Goal: Task Accomplishment & Management: Manage account settings

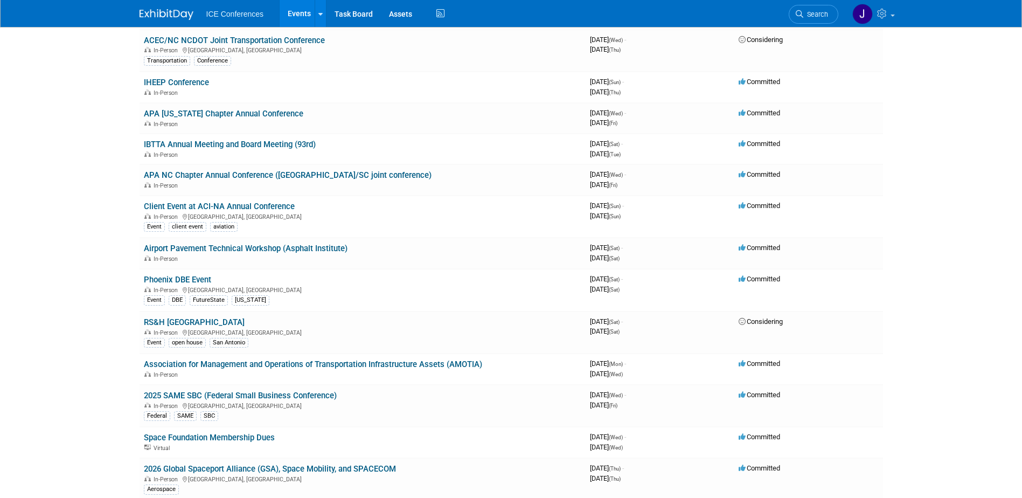
scroll to position [162, 0]
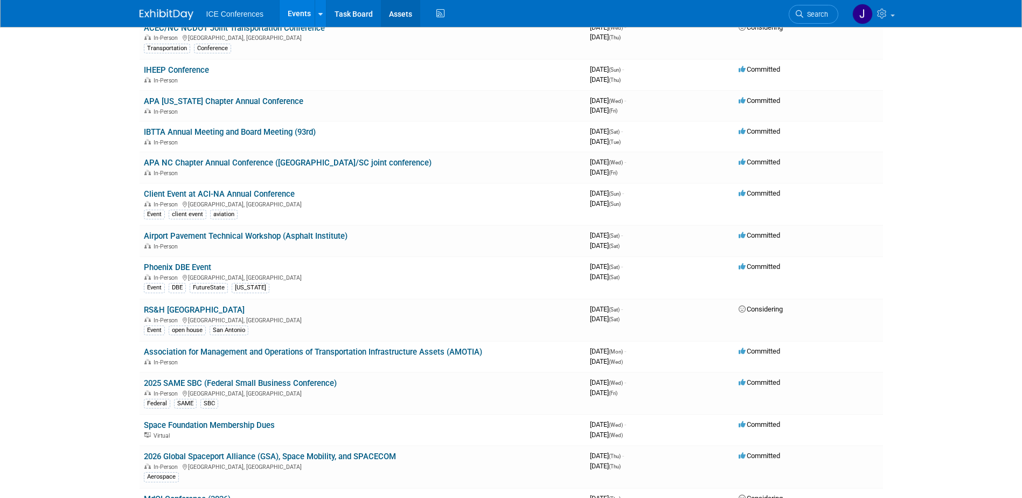
click at [414, 13] on link "Assets" at bounding box center [400, 13] width 39 height 27
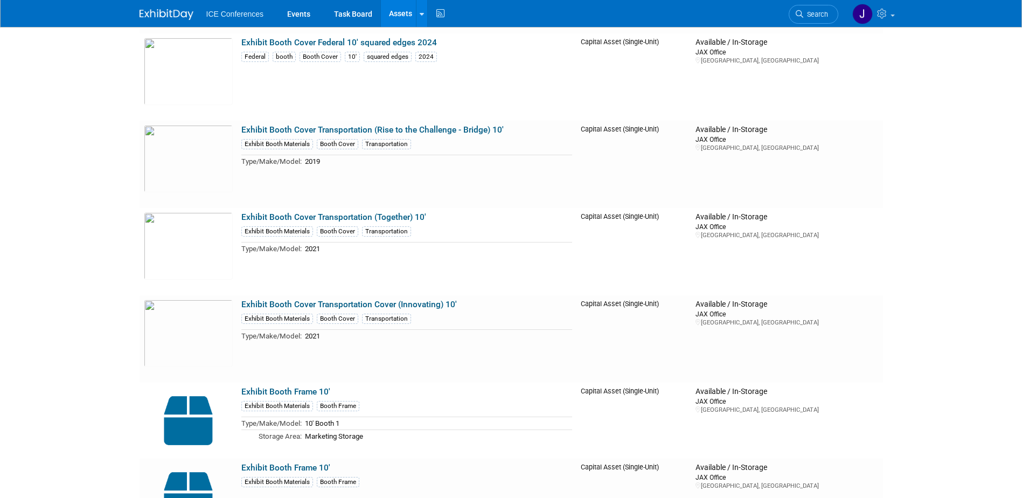
scroll to position [1401, 0]
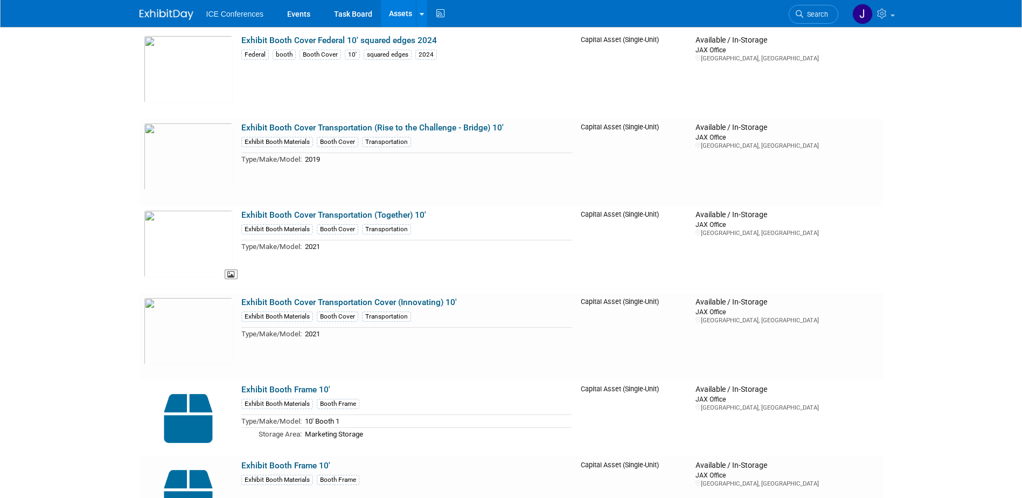
click at [171, 237] on img at bounding box center [188, 243] width 89 height 67
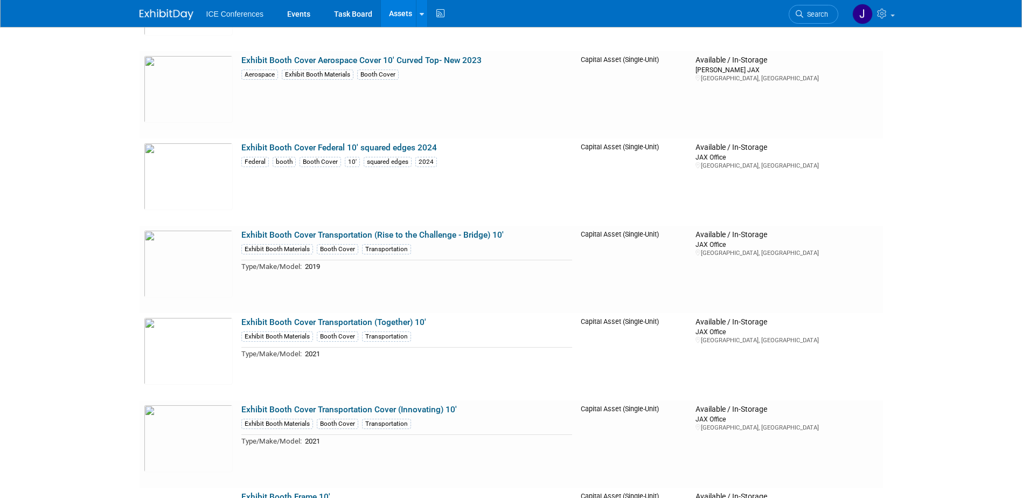
scroll to position [1293, 0]
click at [187, 181] on img at bounding box center [188, 176] width 89 height 67
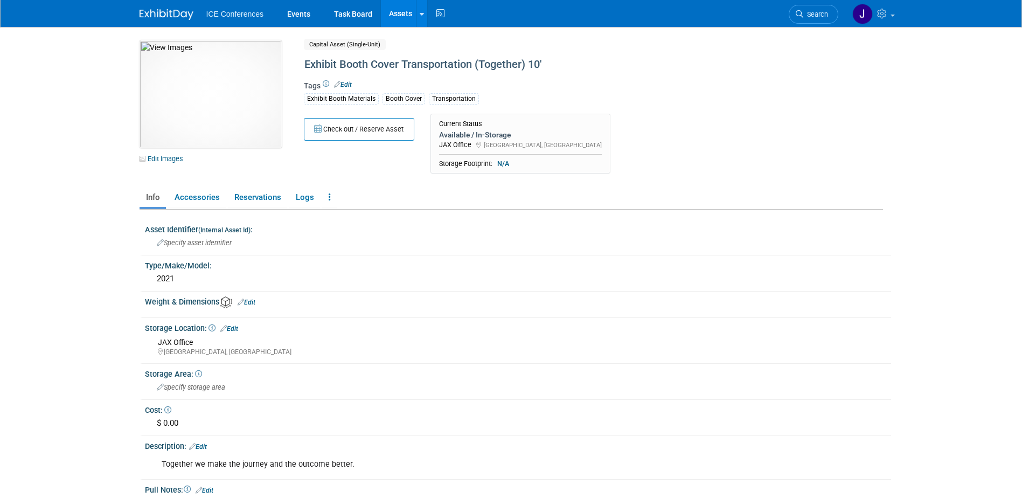
click at [206, 81] on img at bounding box center [211, 94] width 142 height 108
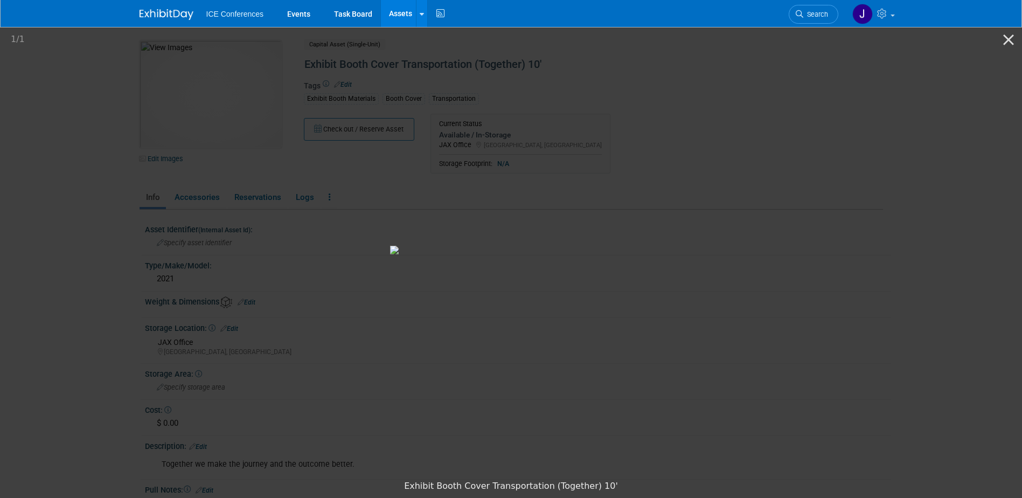
click at [129, 98] on picture at bounding box center [511, 249] width 1022 height 449
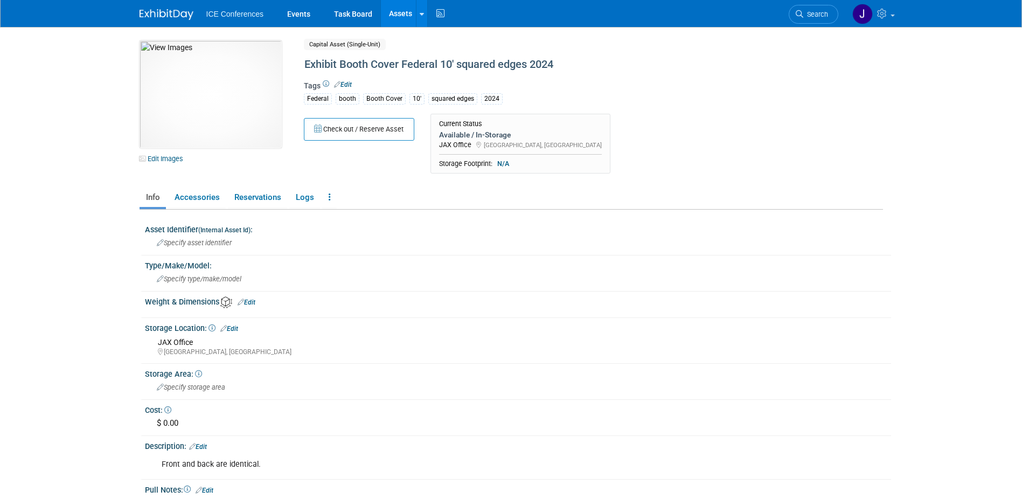
click at [206, 107] on img at bounding box center [211, 94] width 142 height 108
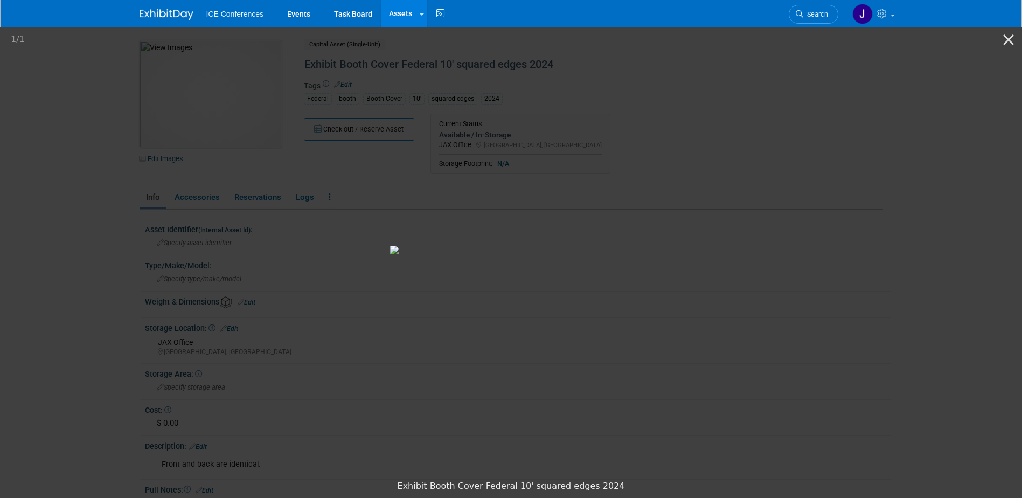
click at [1008, 38] on button "Close gallery" at bounding box center [1008, 39] width 27 height 25
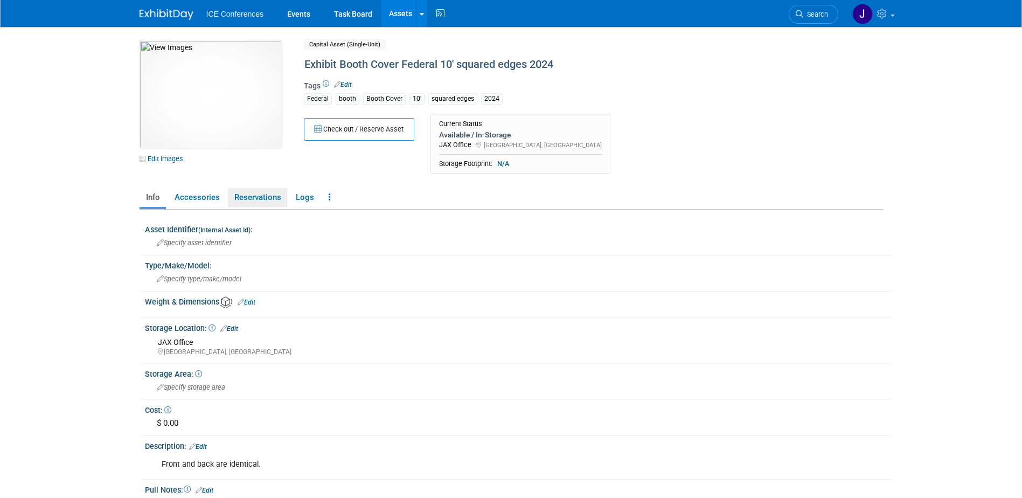
click at [269, 205] on link "Reservations" at bounding box center [257, 197] width 59 height 19
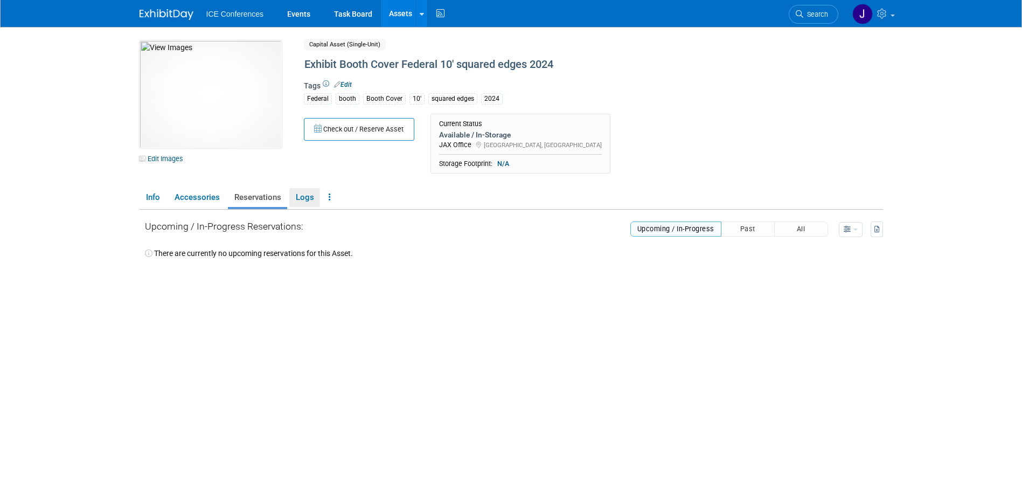
click at [307, 198] on link "Logs" at bounding box center [304, 197] width 31 height 19
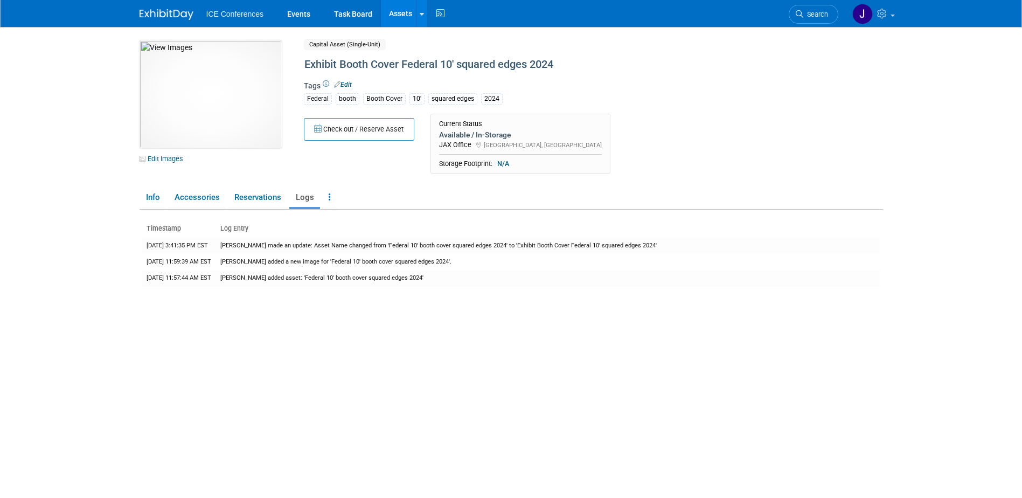
click at [417, 10] on link at bounding box center [421, 13] width 11 height 27
click at [407, 12] on link "Assets" at bounding box center [400, 13] width 39 height 27
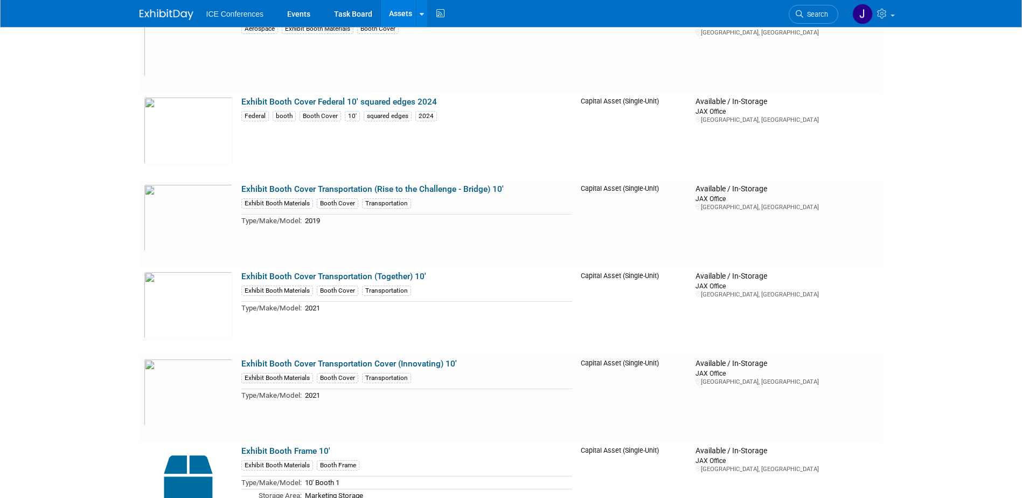
scroll to position [1376, 0]
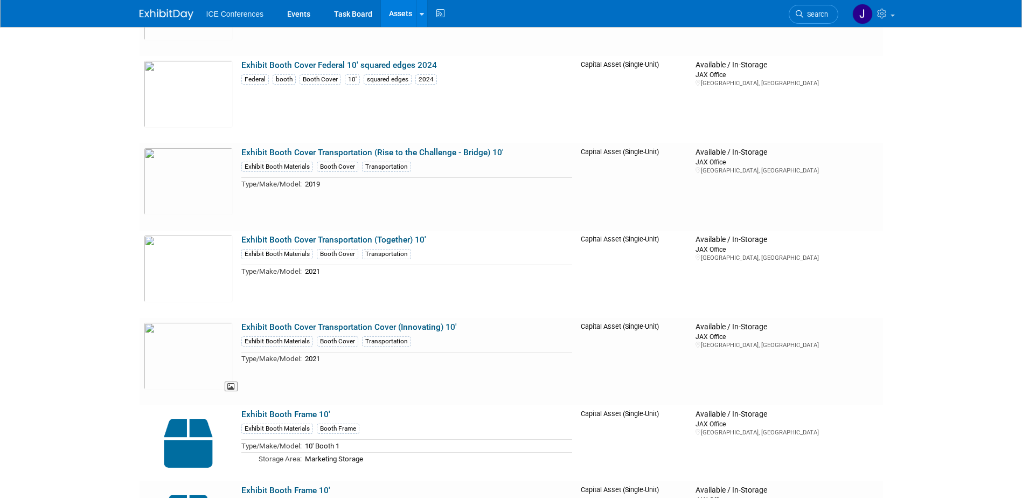
click at [201, 340] on img at bounding box center [188, 355] width 89 height 67
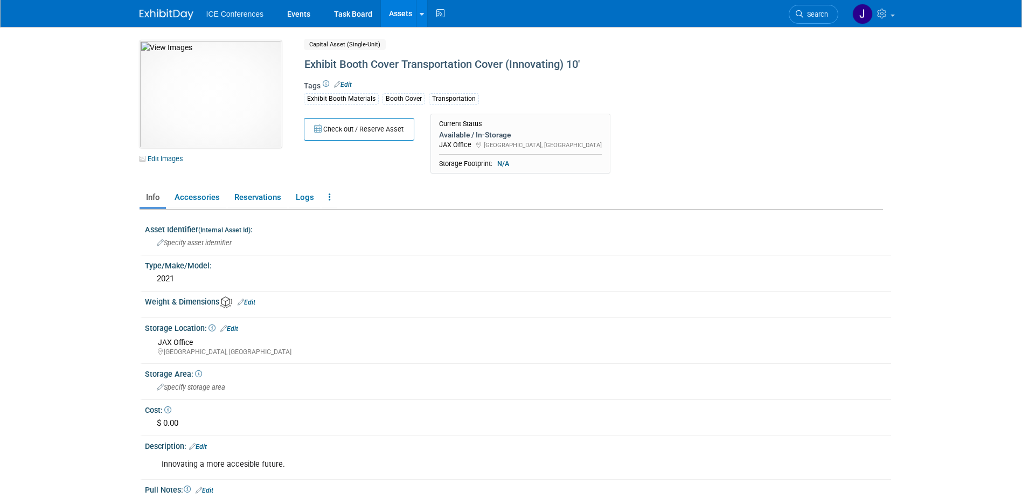
click at [232, 113] on img at bounding box center [211, 94] width 142 height 108
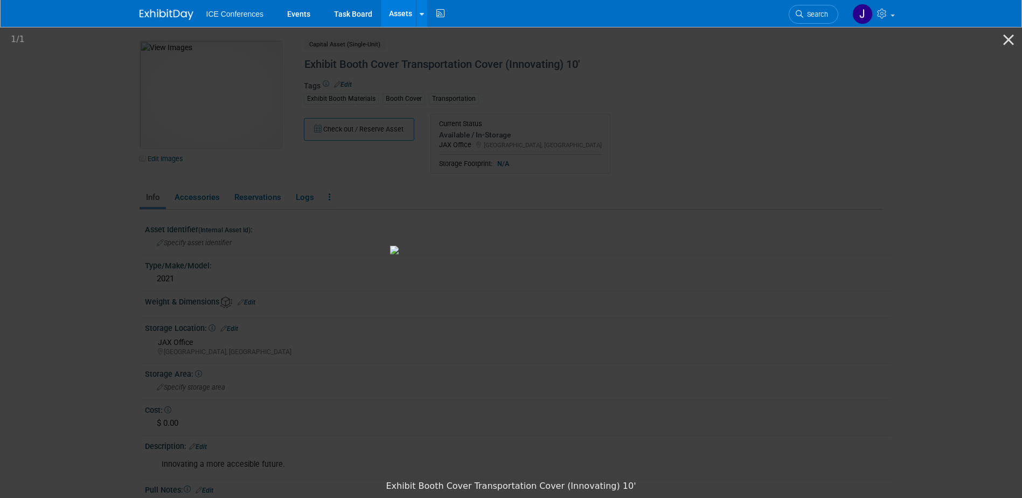
drag, startPoint x: 1005, startPoint y: 38, endPoint x: 1028, endPoint y: 59, distance: 31.3
click at [1005, 38] on button "Close gallery" at bounding box center [1008, 39] width 27 height 25
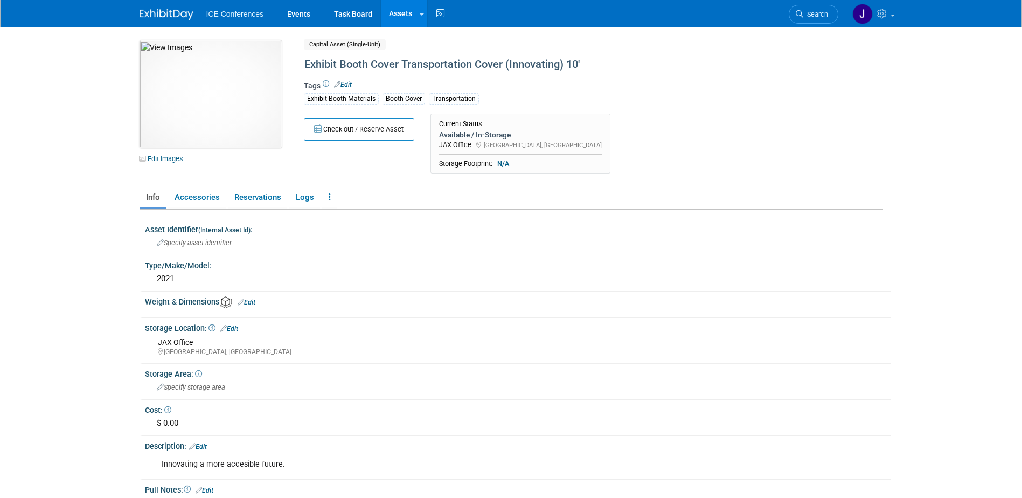
click at [400, 15] on link "Assets" at bounding box center [400, 13] width 39 height 27
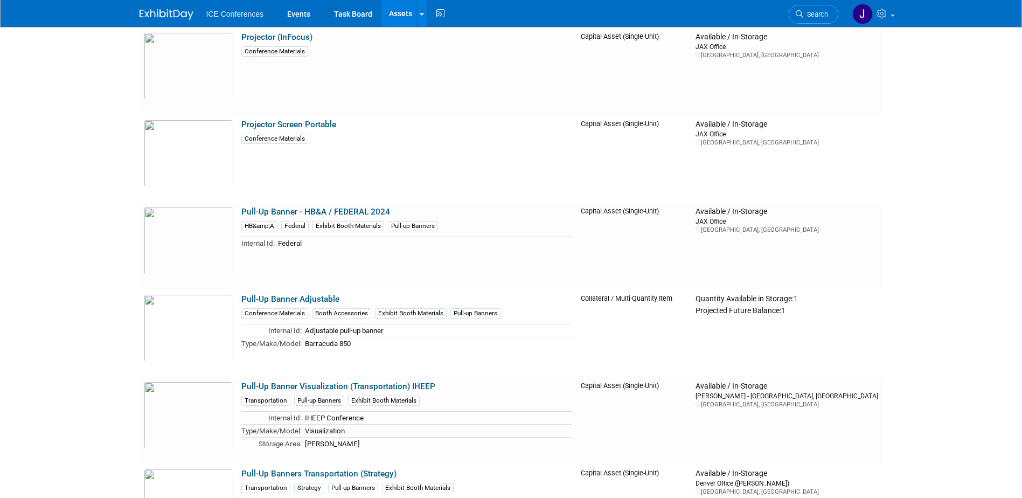
scroll to position [3879, 0]
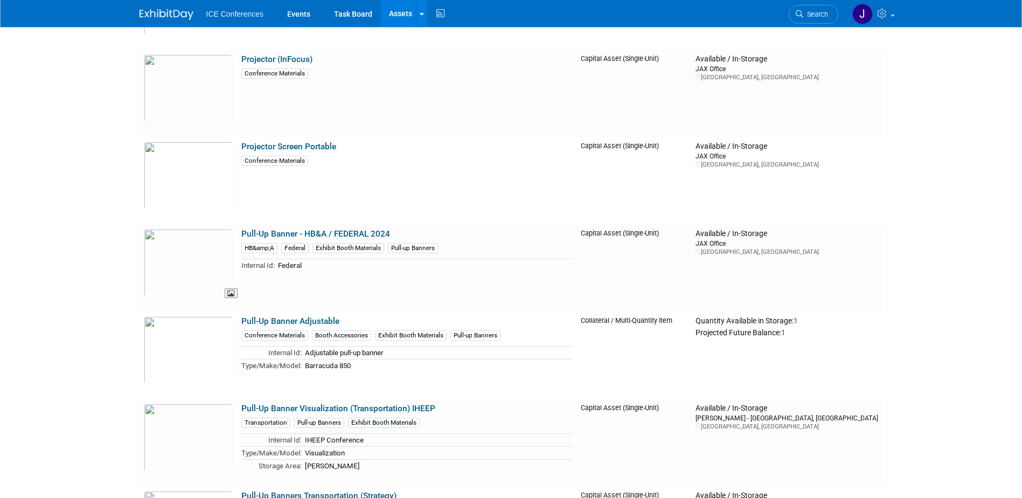
click at [193, 253] on img at bounding box center [188, 262] width 89 height 67
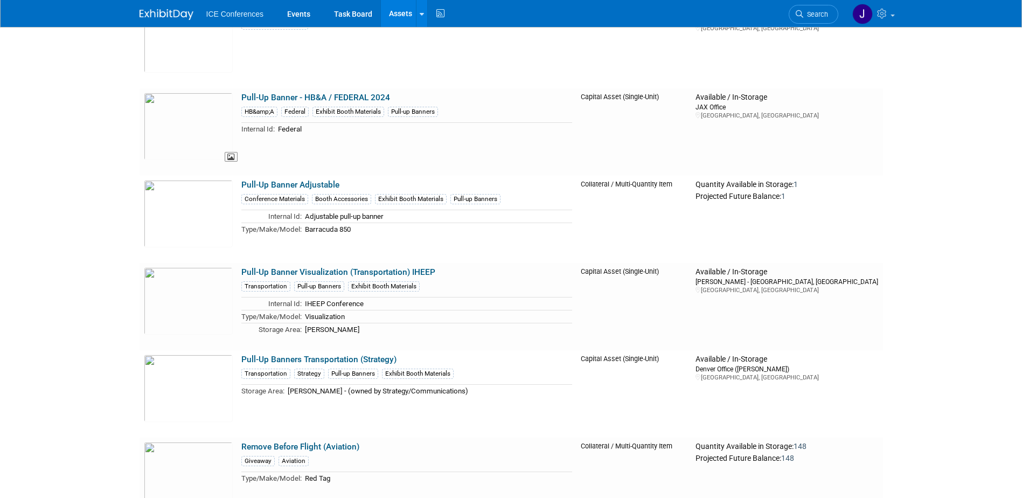
scroll to position [4095, 0]
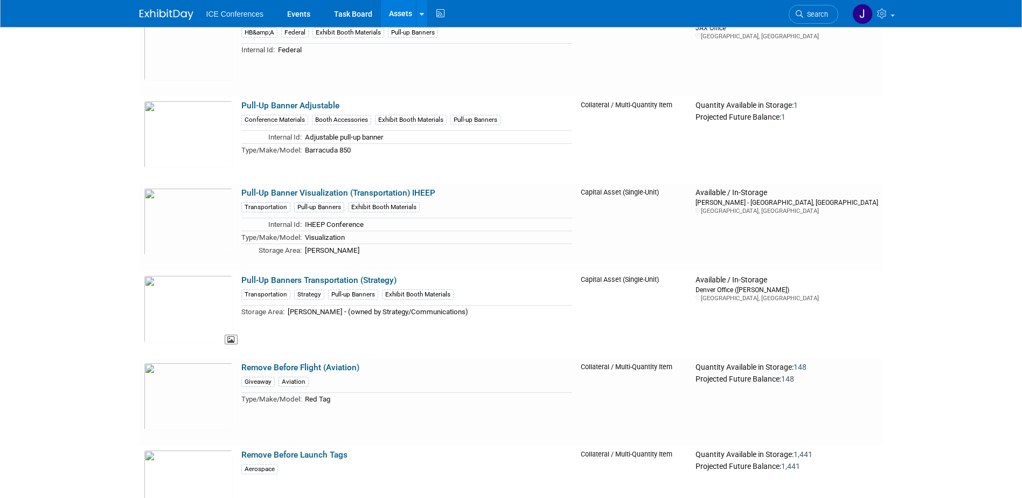
click at [208, 287] on img at bounding box center [188, 308] width 89 height 67
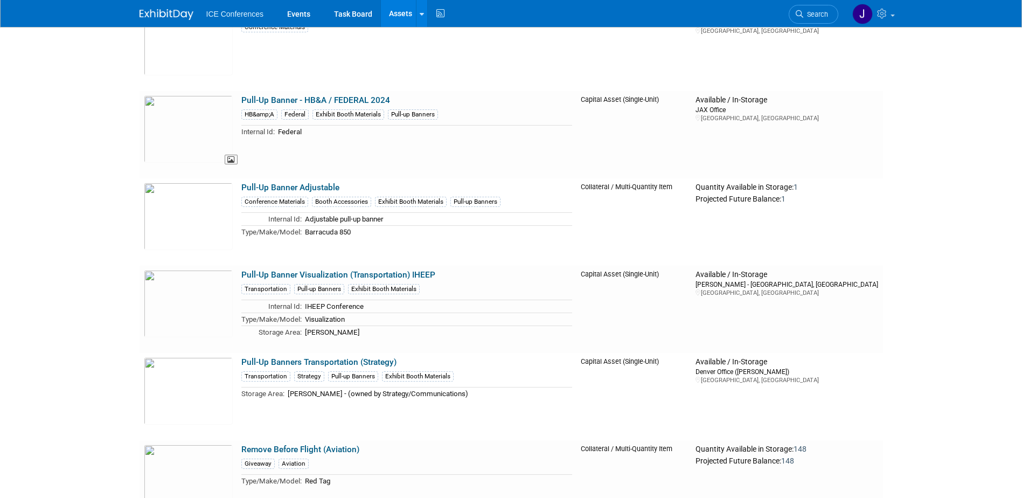
scroll to position [3987, 0]
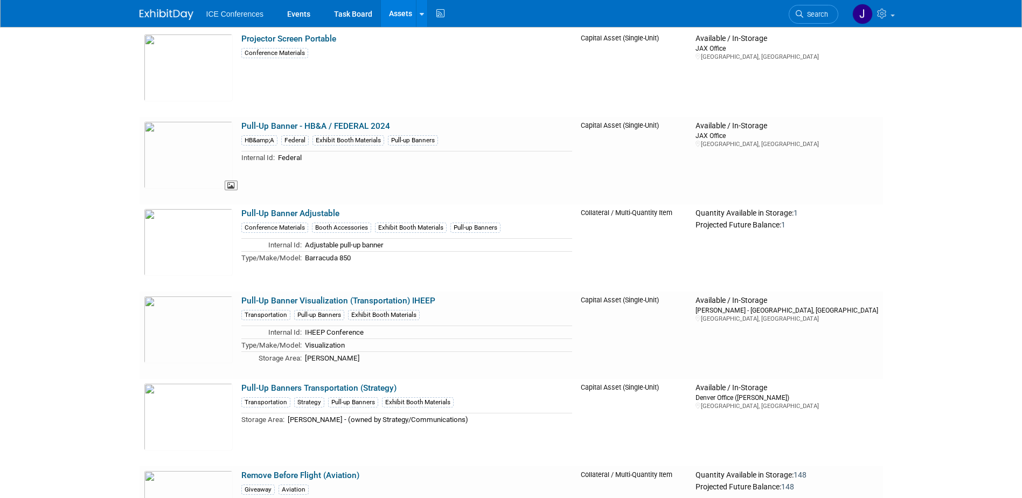
click at [197, 161] on img at bounding box center [188, 154] width 89 height 67
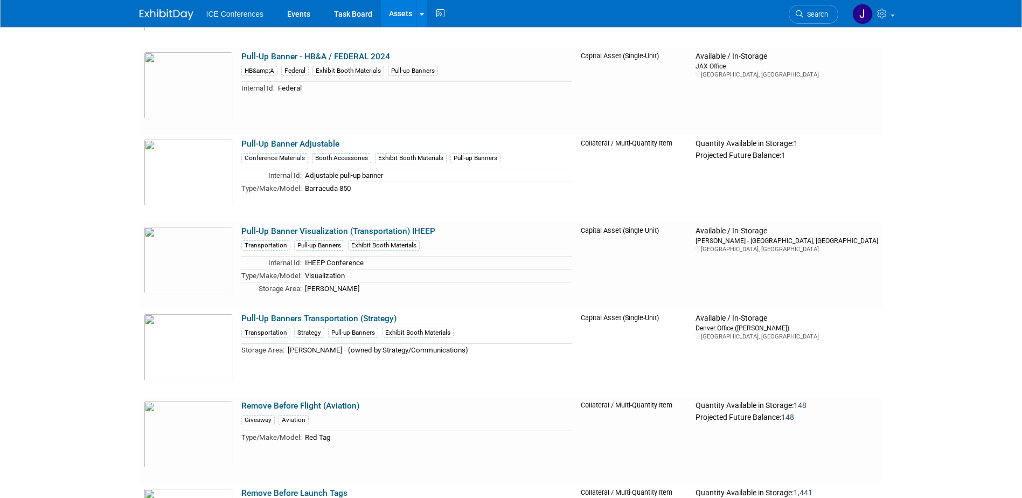
scroll to position [4070, 0]
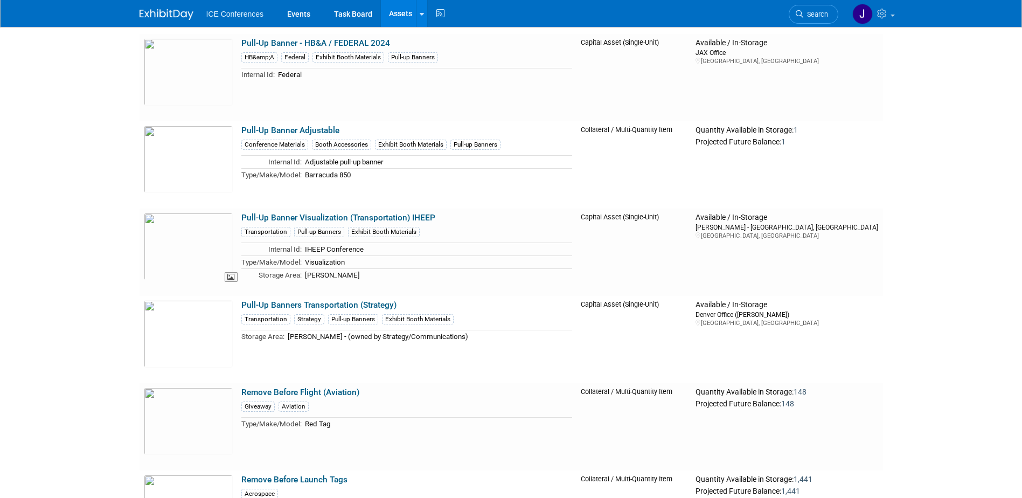
drag, startPoint x: 196, startPoint y: 242, endPoint x: 223, endPoint y: 232, distance: 29.0
click at [196, 242] on img at bounding box center [188, 246] width 89 height 67
click at [356, 307] on link "Pull-Up Banners Transportation (Strategy)" at bounding box center [318, 305] width 155 height 10
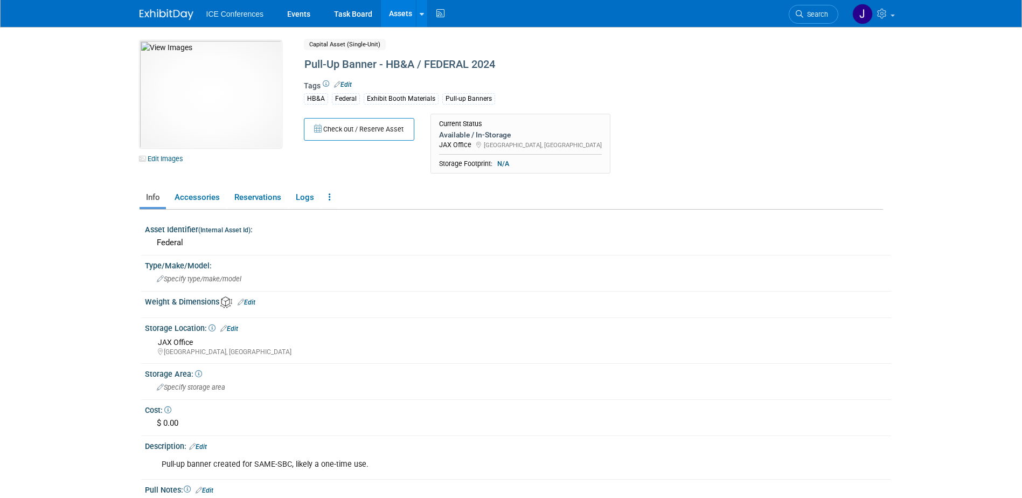
click at [229, 81] on img at bounding box center [211, 94] width 142 height 108
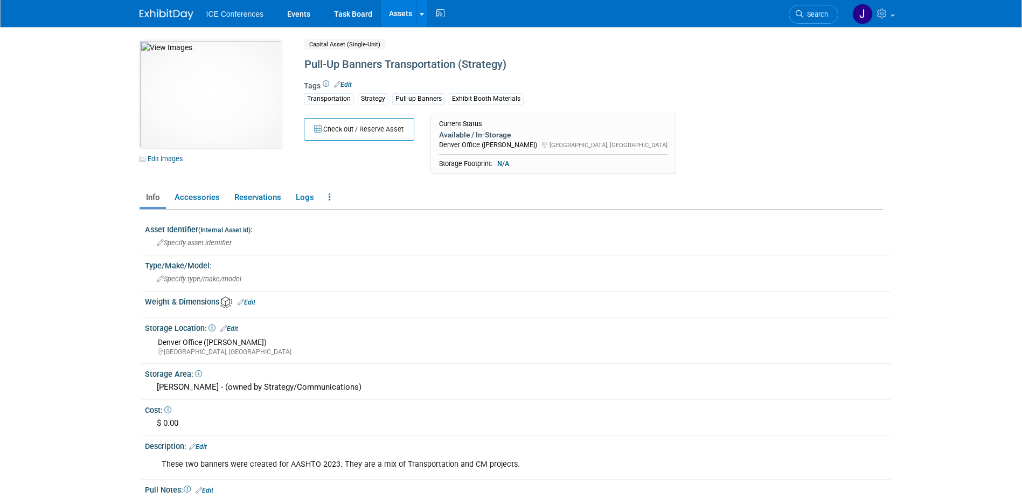
click at [221, 143] on img at bounding box center [211, 94] width 142 height 108
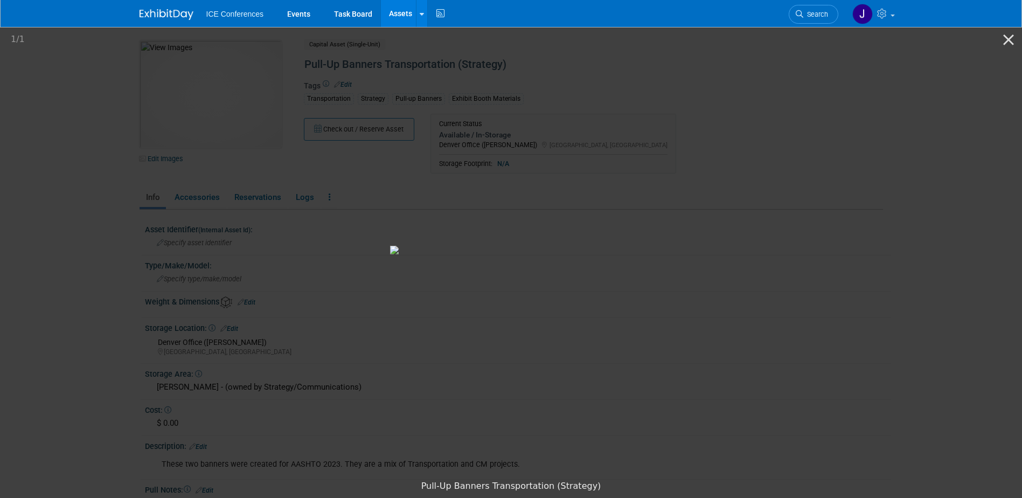
click at [390, 246] on img at bounding box center [511, 250] width 242 height 9
click at [1011, 36] on button "Close gallery" at bounding box center [1008, 39] width 27 height 25
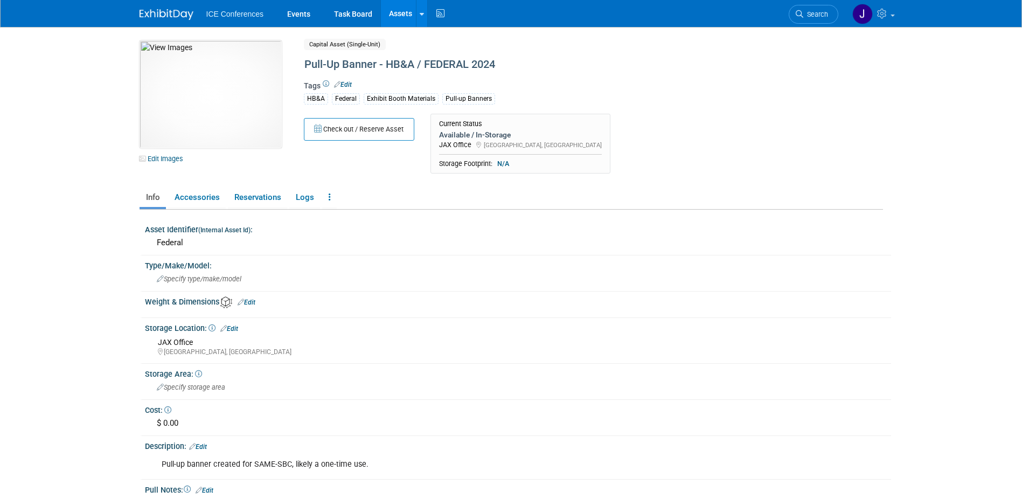
click at [219, 68] on img at bounding box center [211, 94] width 142 height 108
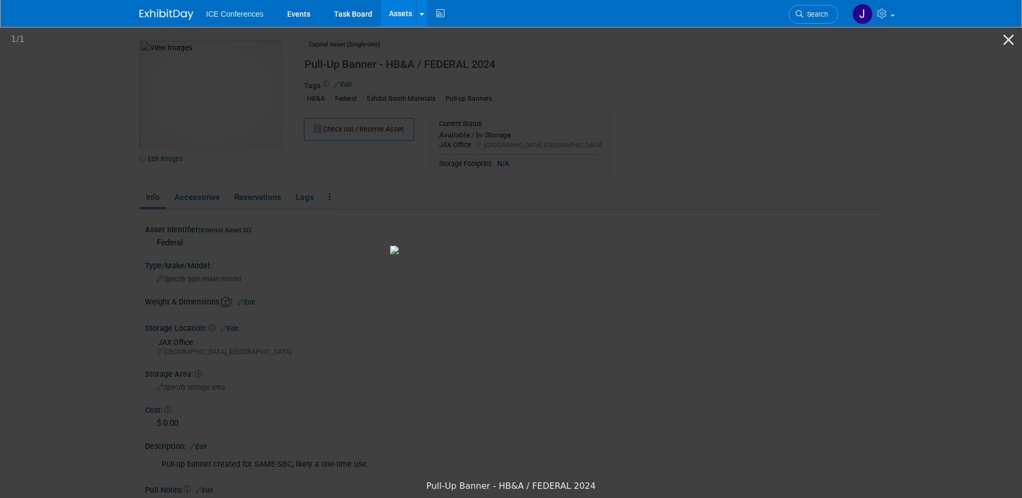
click at [1007, 40] on button "Close gallery" at bounding box center [1008, 39] width 27 height 25
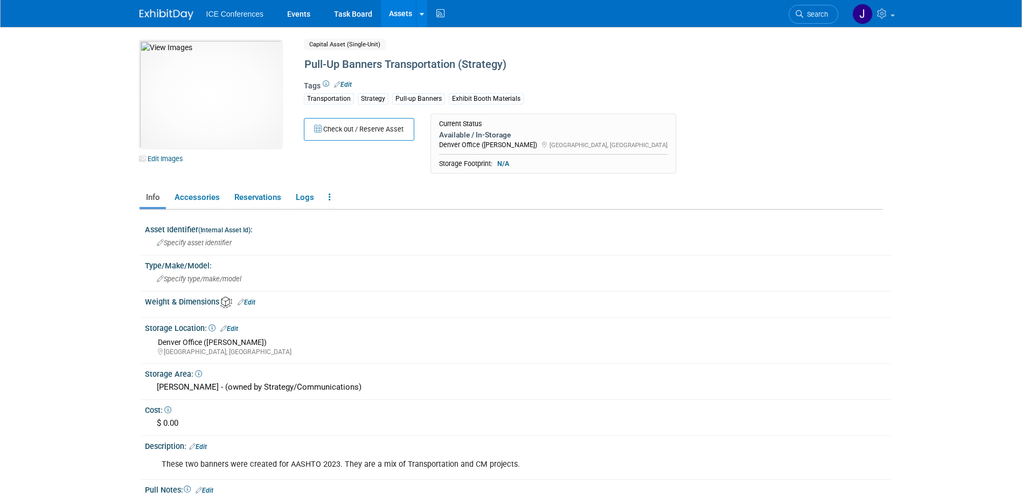
click at [232, 114] on img at bounding box center [211, 94] width 142 height 108
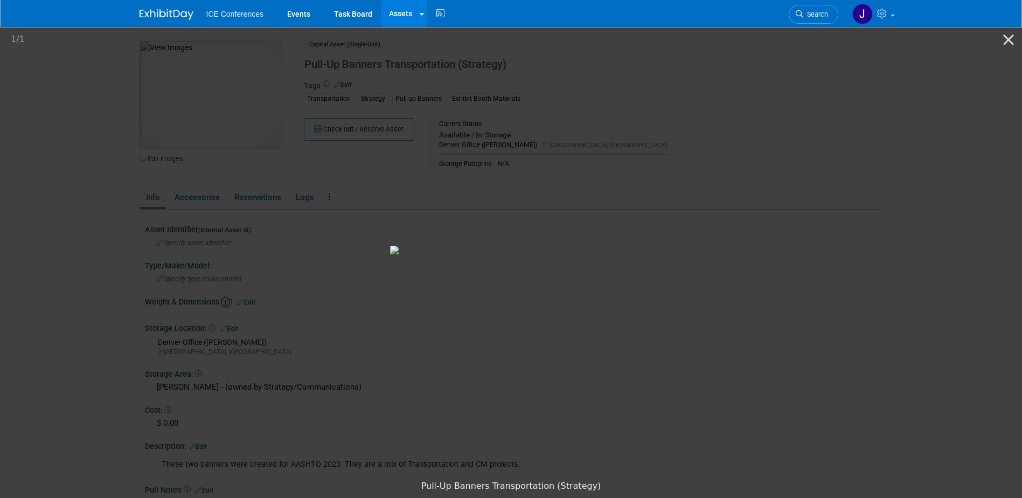
click at [1009, 37] on button "Close gallery" at bounding box center [1008, 39] width 27 height 25
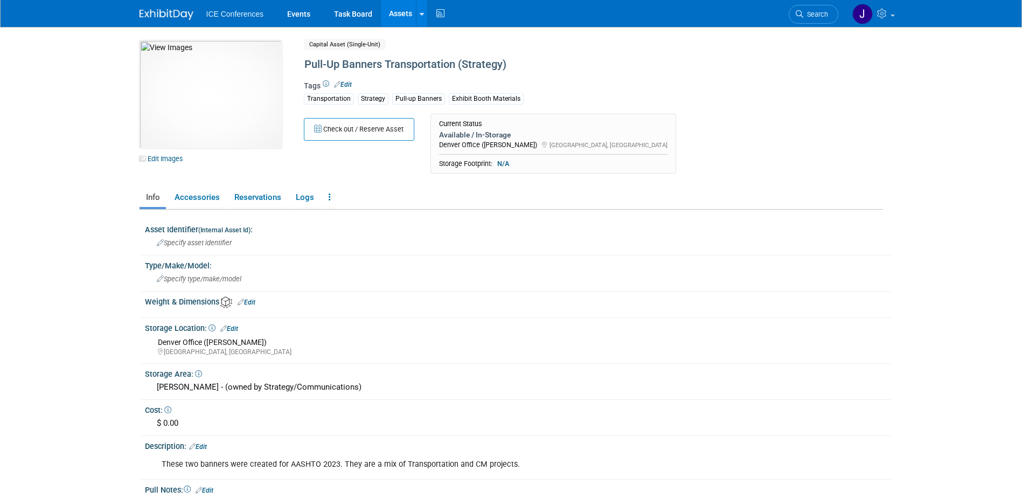
click at [174, 12] on img at bounding box center [167, 14] width 54 height 11
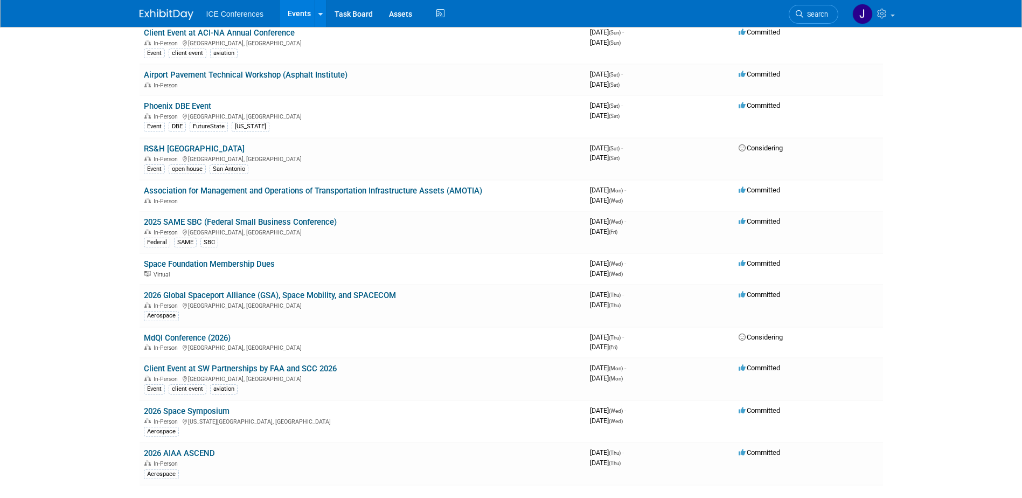
scroll to position [323, 0]
click at [409, 13] on link "Assets" at bounding box center [400, 13] width 39 height 27
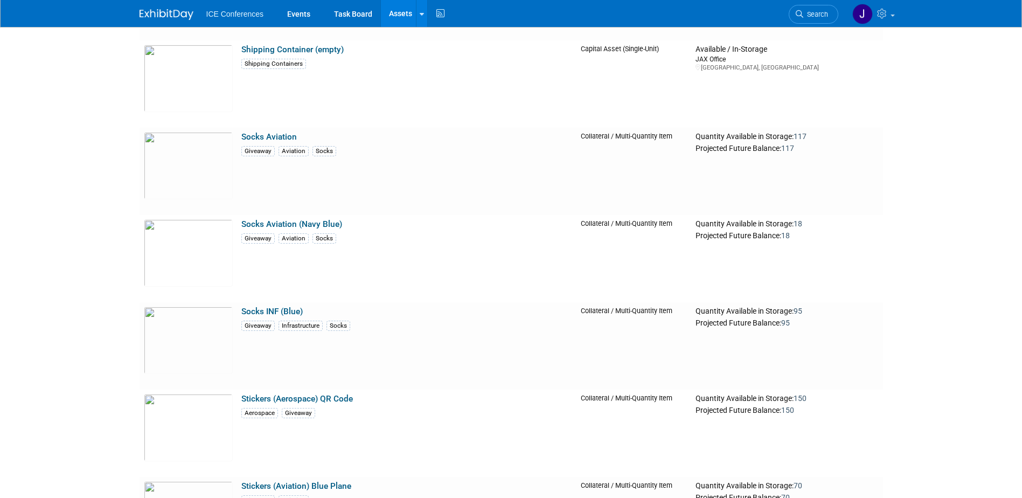
scroll to position [5011, 0]
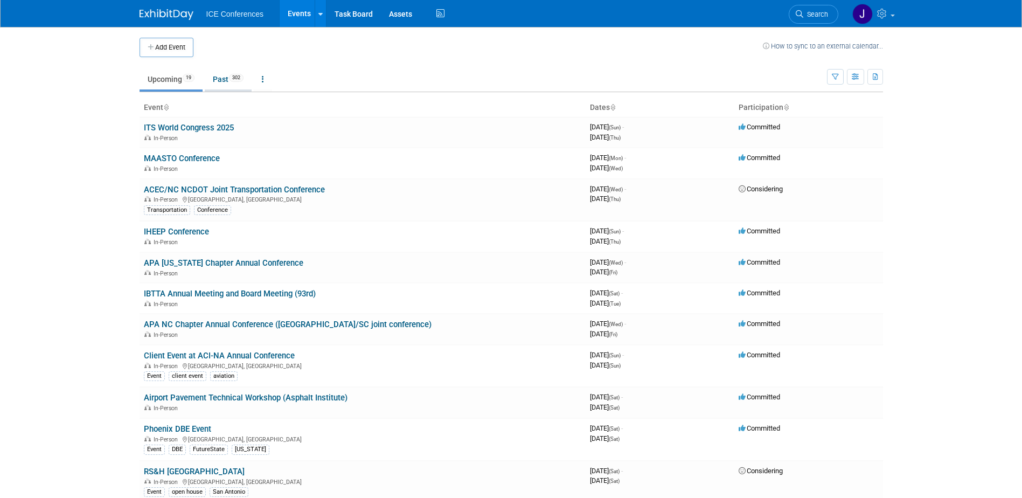
click at [218, 74] on link "Past 302" at bounding box center [228, 79] width 47 height 20
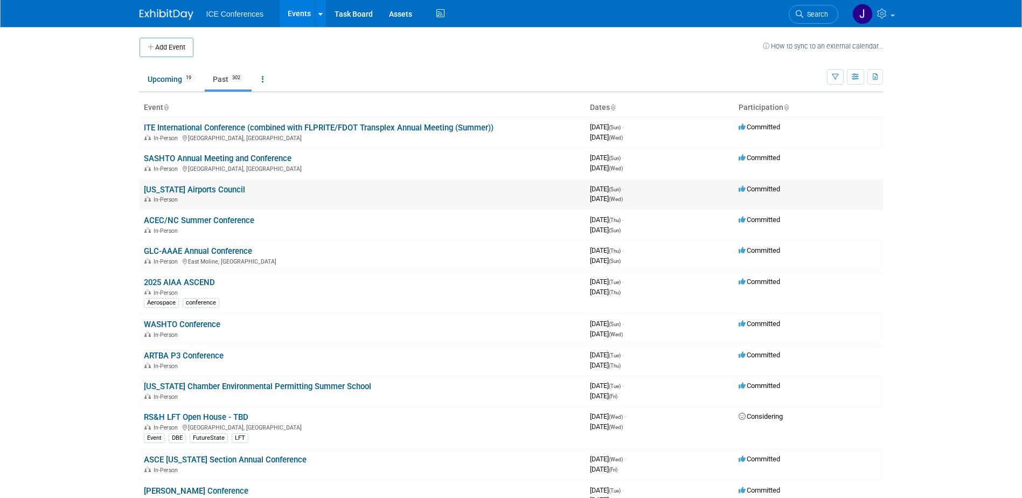
click at [216, 189] on link "[US_STATE] Airports Council" at bounding box center [194, 190] width 101 height 10
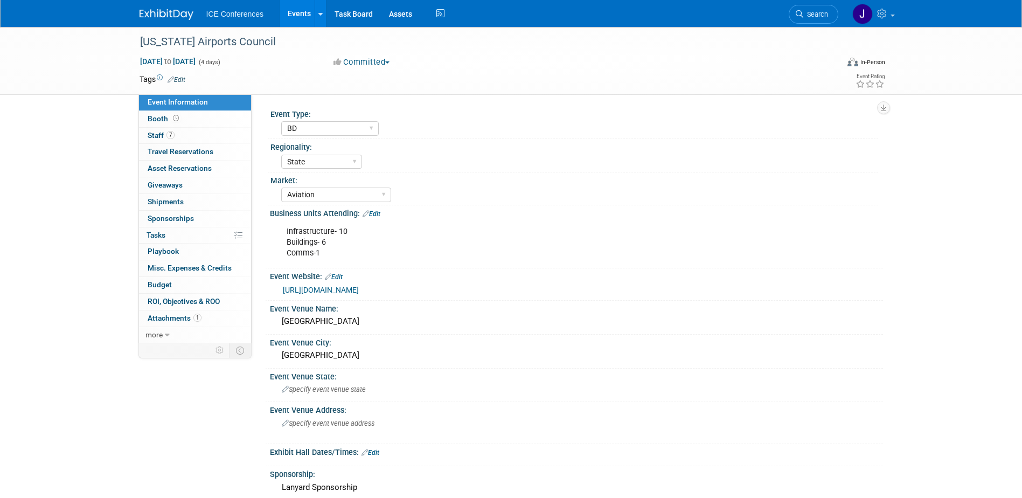
select select "BD"
select select "State"
select select "Aviation"
select select "No"
click at [171, 135] on span "7" at bounding box center [170, 135] width 8 height 8
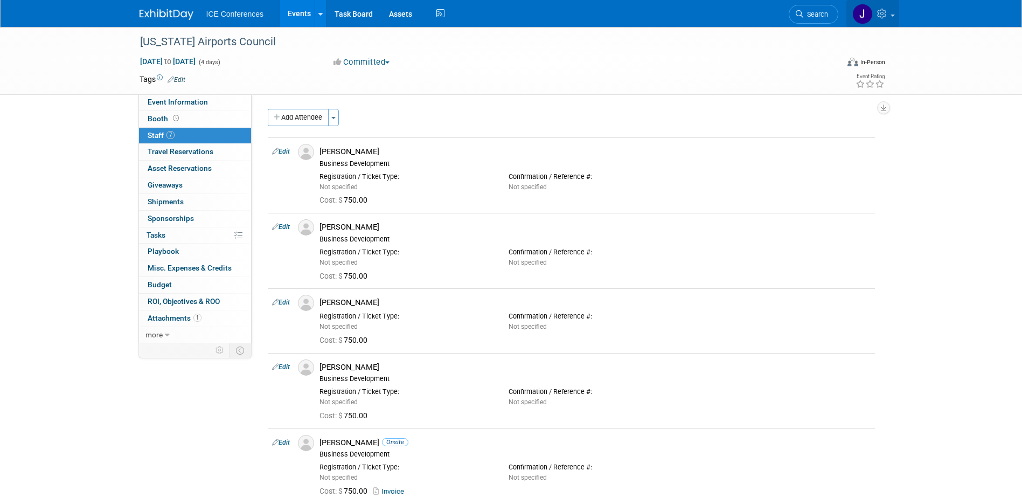
click at [879, 15] on icon at bounding box center [883, 14] width 12 height 10
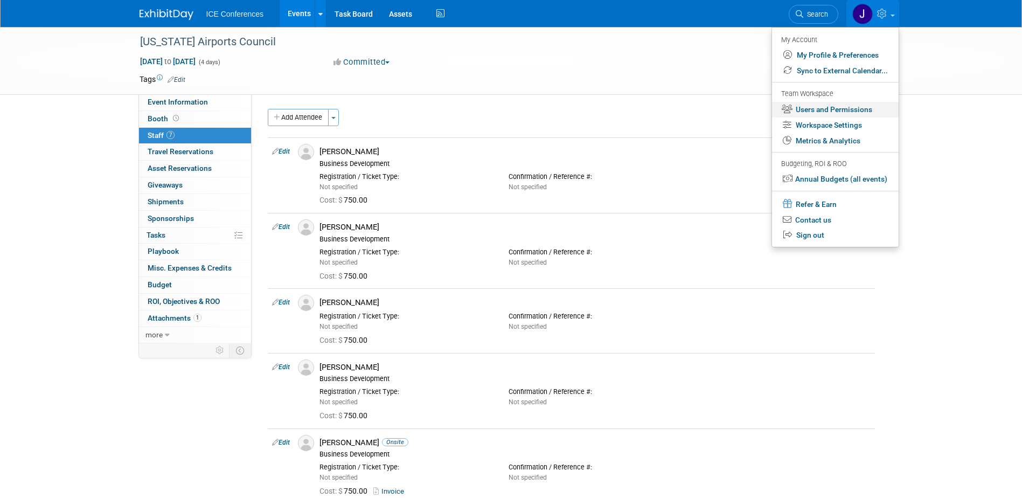
click at [829, 112] on link "Users and Permissions" at bounding box center [835, 110] width 127 height 16
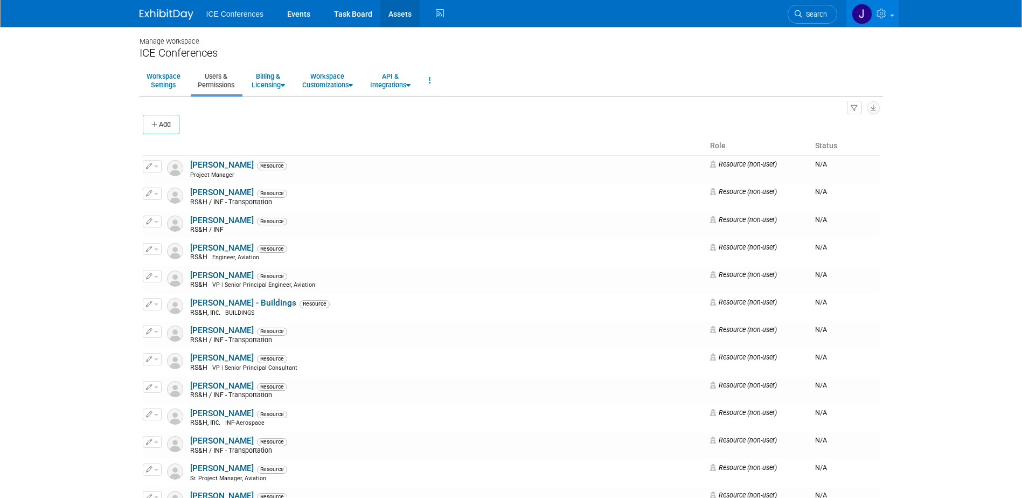
click at [404, 11] on link "Assets" at bounding box center [399, 13] width 39 height 27
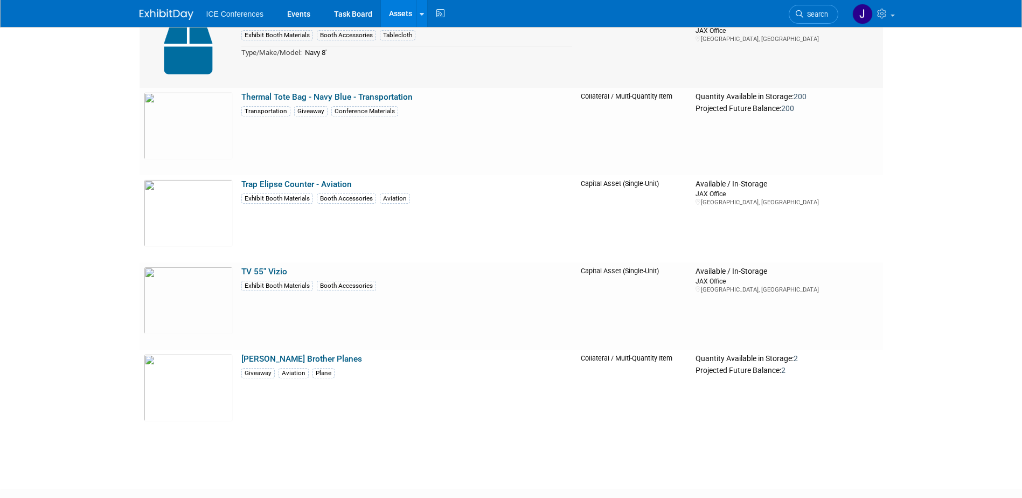
scroll to position [5578, 0]
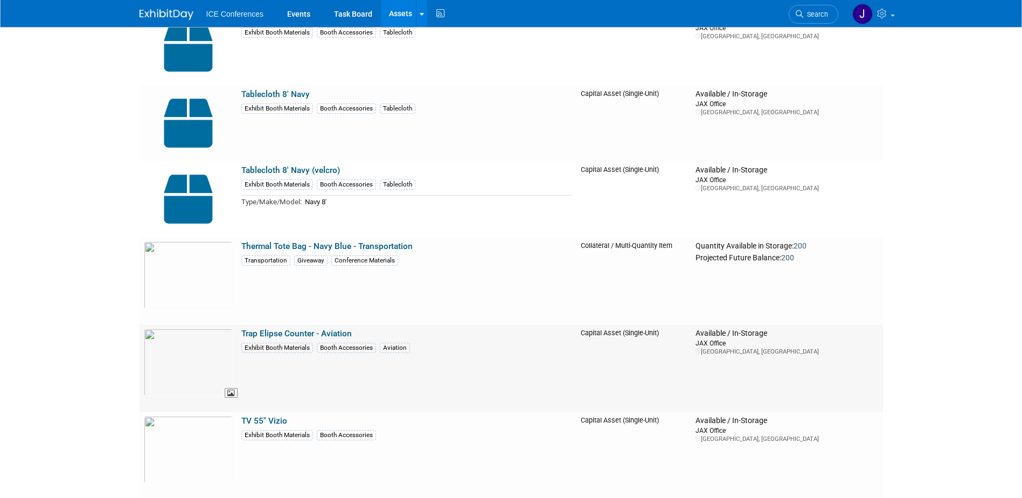
click at [199, 359] on img at bounding box center [188, 362] width 89 height 67
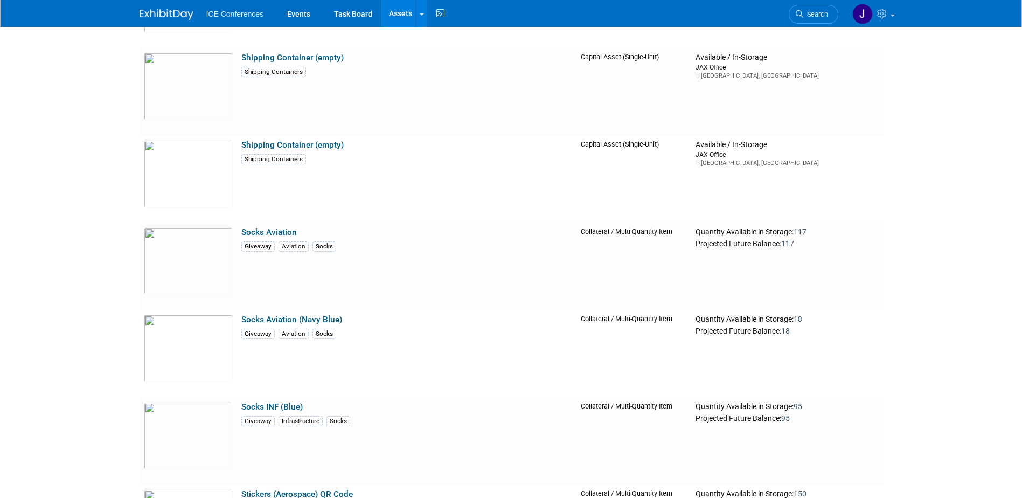
scroll to position [4609, 0]
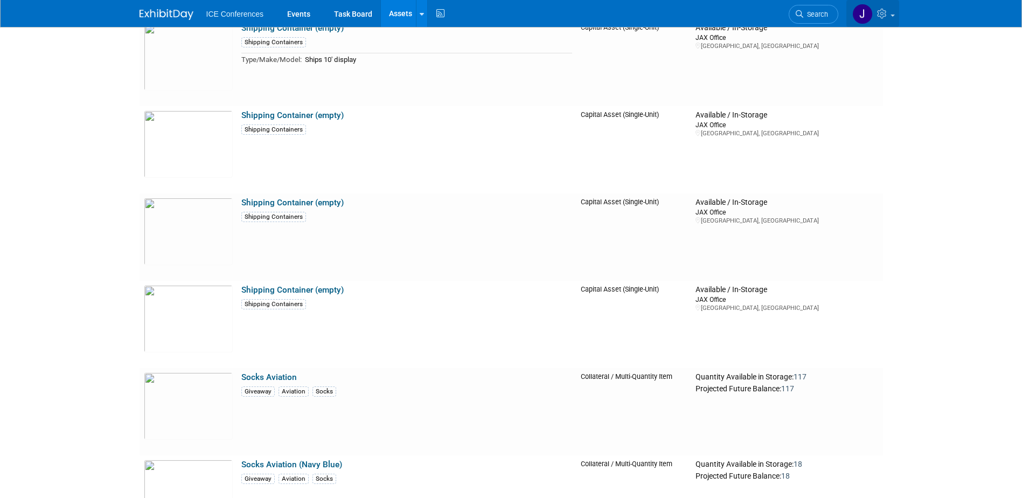
click at [890, 13] on link at bounding box center [872, 13] width 53 height 27
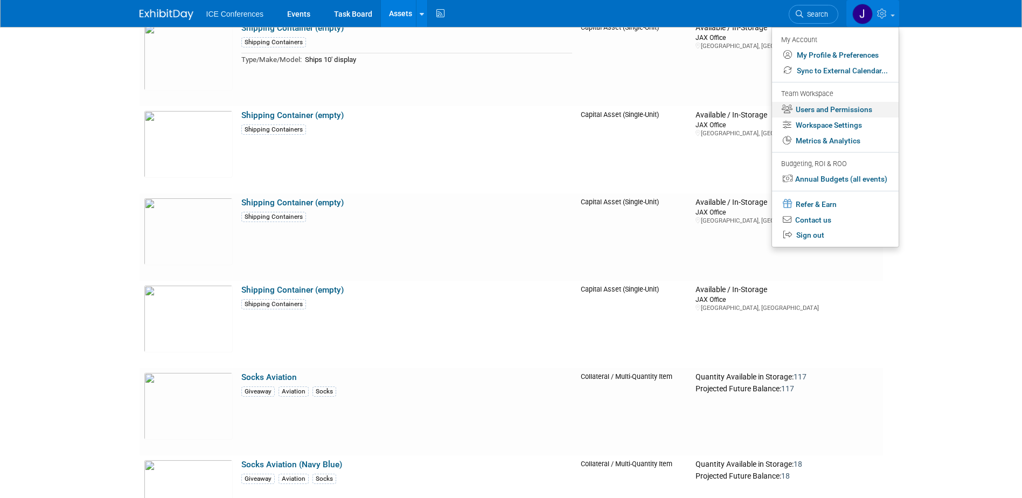
click at [839, 105] on link "Users and Permissions" at bounding box center [835, 110] width 127 height 16
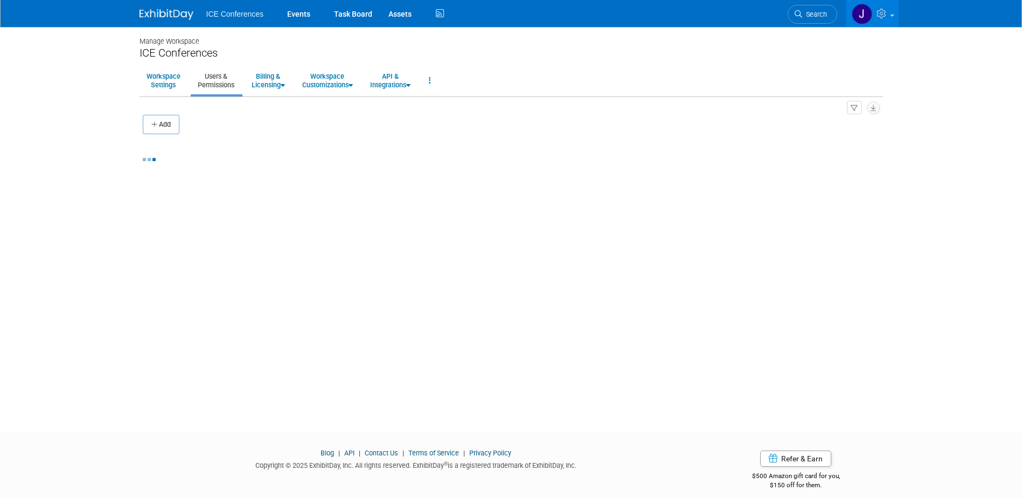
click at [163, 128] on button "Add" at bounding box center [161, 124] width 37 height 19
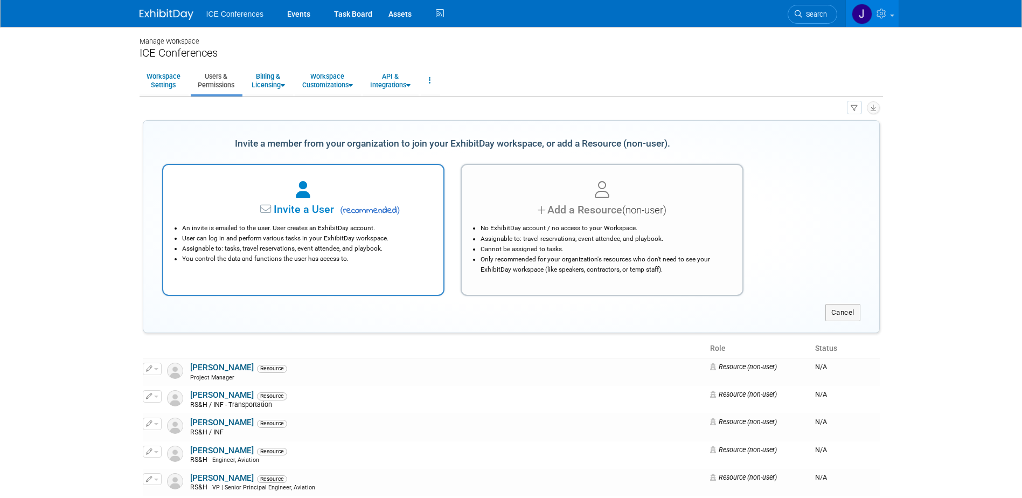
click at [361, 237] on li "User can log in and perform various tasks in your ExhibitDay workspace." at bounding box center [306, 238] width 248 height 10
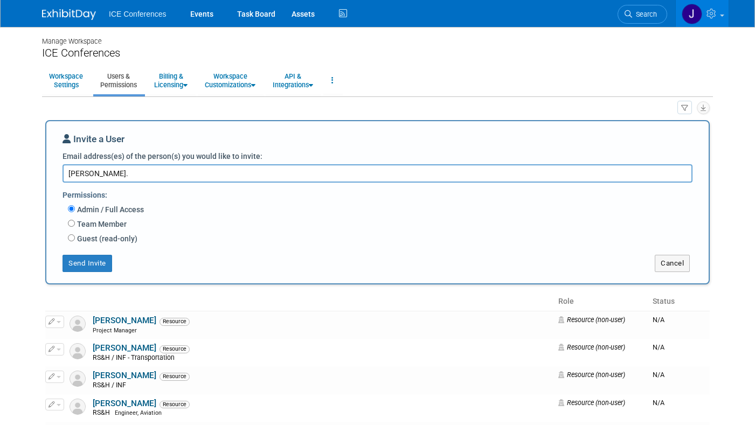
click at [115, 180] on textarea "[PERSON_NAME]." at bounding box center [377, 173] width 630 height 18
drag, startPoint x: 115, startPoint y: 180, endPoint x: 20, endPoint y: 176, distance: 95.5
click at [20, 176] on body "ICE Conferences Events Task Board Assets Activity Feed" at bounding box center [377, 212] width 755 height 425
paste textarea "Jennifer.Miranowicz@rsandh.com"
type textarea "Jennifer.Miranowicz@rsandh.com"
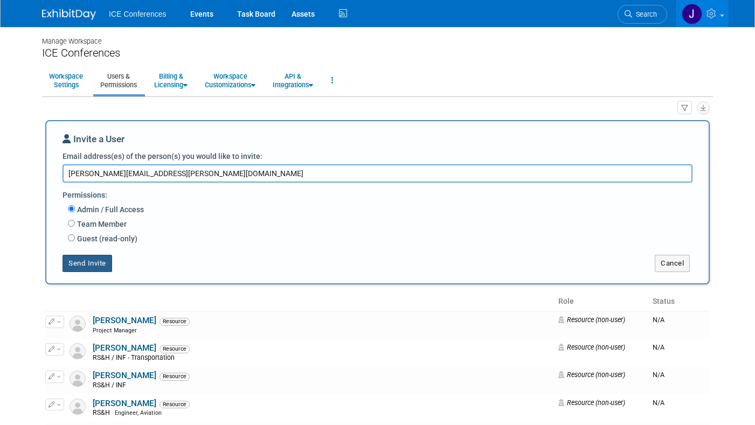
click at [66, 258] on div "Send Invite Cancel" at bounding box center [377, 259] width 646 height 25
click at [68, 240] on input "Guest (read-only)" at bounding box center [71, 237] width 7 height 7
radio input "true"
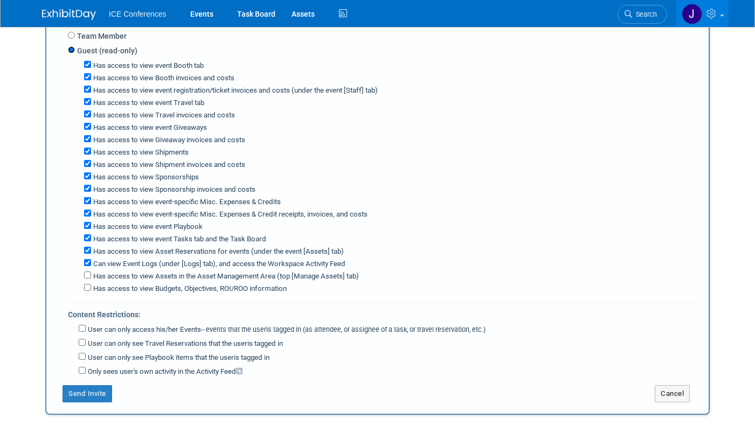
scroll to position [162, 0]
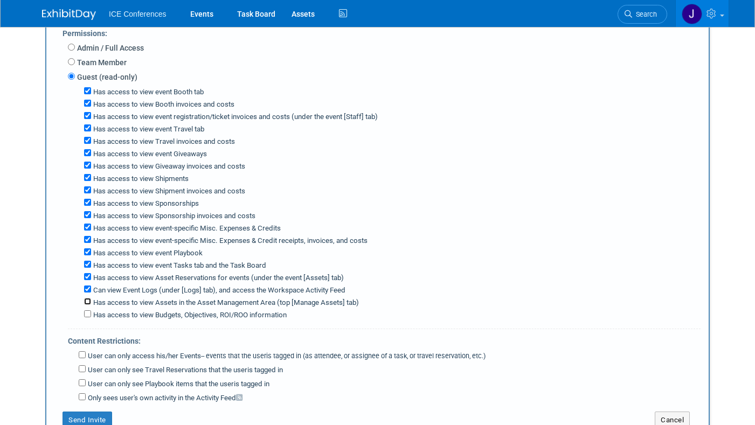
click at [86, 302] on input "Has access to view Assets in the Asset Management Area (top [Manage Assets] tab)" at bounding box center [87, 301] width 7 height 7
checkbox input "true"
click at [88, 291] on input "Can view Event Logs (under [Logs] tab), and access the Workspace Activity Feed" at bounding box center [87, 289] width 7 height 7
checkbox input "false"
click at [91, 279] on input "Has access to view Asset Reservations for events (under the event [Assets] tab)" at bounding box center [87, 276] width 7 height 7
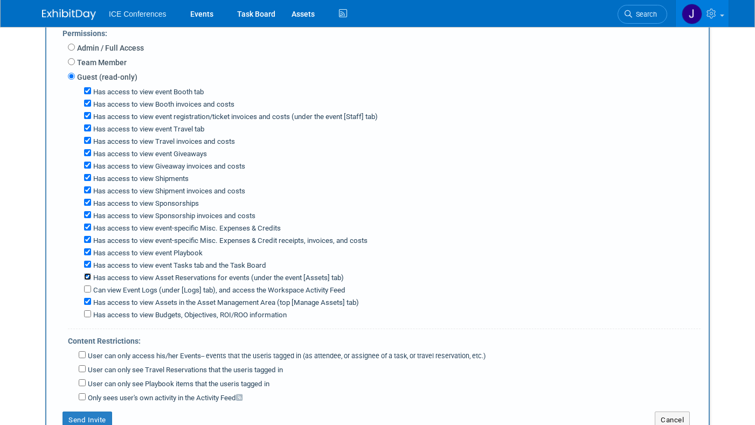
checkbox input "false"
click at [90, 265] on input "Has access to view event Tasks tab and the Task Board" at bounding box center [87, 264] width 7 height 7
checkbox input "false"
click at [90, 251] on input "Has access to view event Playbook" at bounding box center [87, 251] width 7 height 7
checkbox input "false"
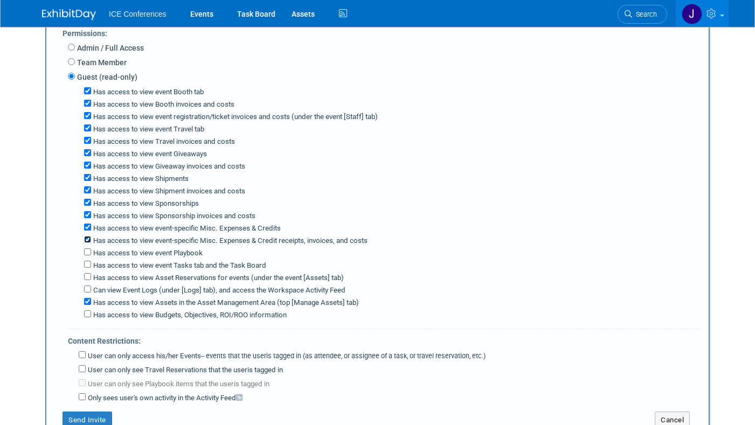
click at [88, 241] on input "Has access to view event-specific Misc. Expenses & Credit receipts, invoices, a…" at bounding box center [87, 239] width 7 height 7
checkbox input "false"
click at [88, 227] on input "Has access to view event-specific Misc. Expenses & Credits" at bounding box center [87, 227] width 7 height 7
checkbox input "false"
click at [87, 213] on input "Has access to view Sponsorship invoices and costs" at bounding box center [87, 214] width 7 height 7
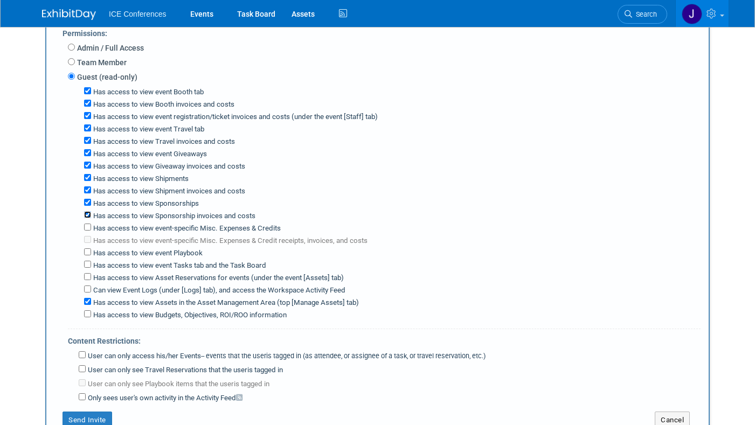
checkbox input "false"
click at [85, 203] on input "Has access to view Sponsorships" at bounding box center [87, 202] width 7 height 7
checkbox input "false"
click at [84, 191] on input "Has access to view Shipment invoices and costs" at bounding box center [87, 189] width 7 height 7
checkbox input "false"
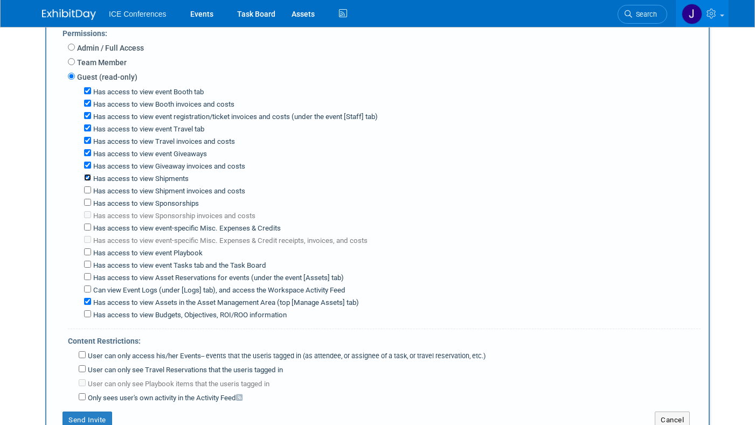
click at [85, 181] on input "Has access to view Shipments" at bounding box center [87, 177] width 7 height 7
checkbox input "false"
click at [85, 165] on input "Has access to view Giveaway invoices and costs" at bounding box center [87, 165] width 7 height 7
checkbox input "false"
click at [86, 152] on input "Has access to view event Giveaways" at bounding box center [87, 152] width 7 height 7
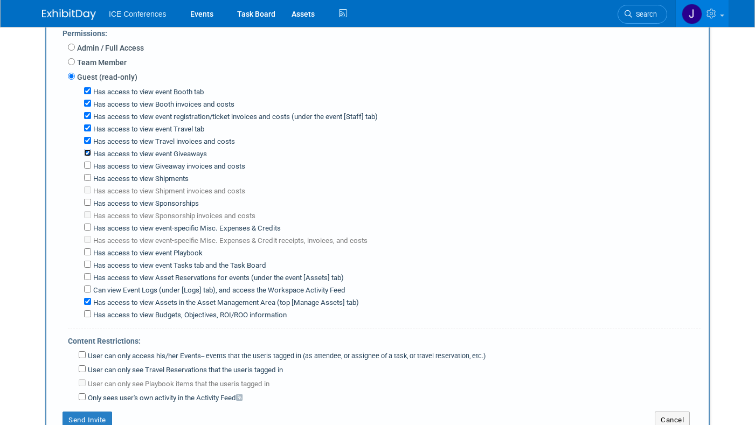
checkbox input "false"
click at [86, 137] on div "Has access to view Travel invoices and costs" at bounding box center [392, 141] width 616 height 12
click at [87, 129] on input "Has access to view event Travel tab" at bounding box center [87, 127] width 7 height 7
checkbox input "false"
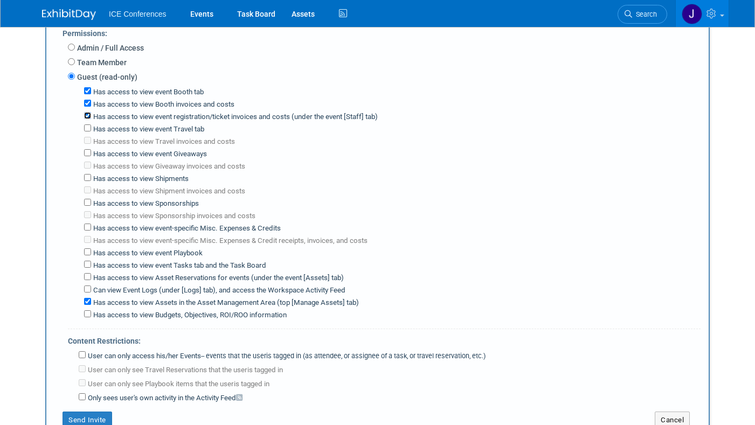
click at [88, 114] on input "Has access to view event registration/ticket invoices and costs (under the even…" at bounding box center [87, 115] width 7 height 7
checkbox input "false"
click at [86, 98] on div "Has access to view event Booth tab" at bounding box center [392, 91] width 616 height 12
click at [88, 91] on input "Has access to view event Booth tab" at bounding box center [87, 90] width 7 height 7
checkbox input "false"
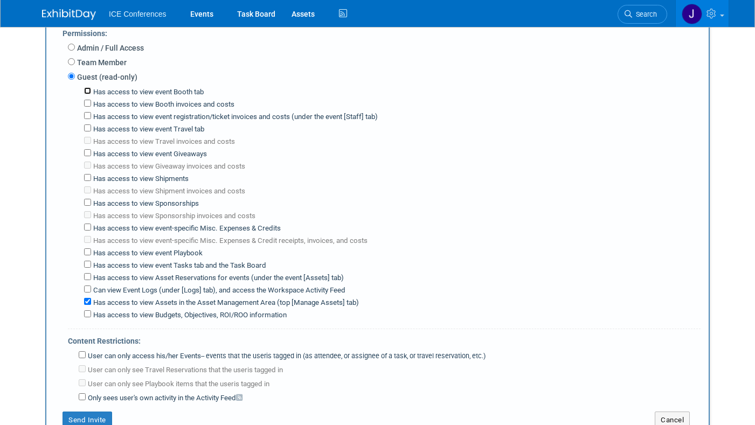
checkbox input "false"
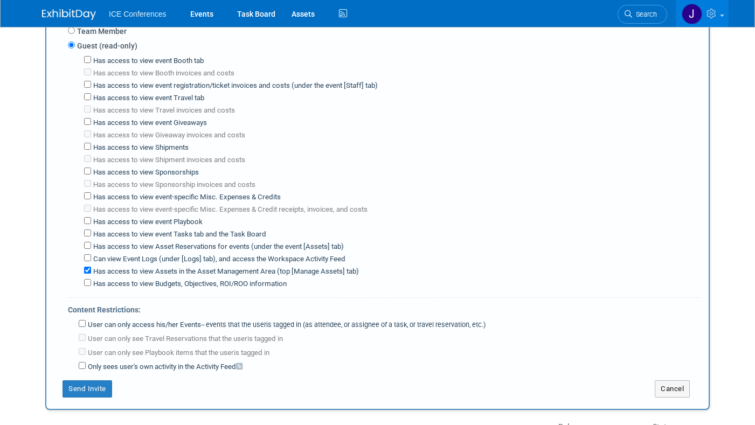
scroll to position [216, 0]
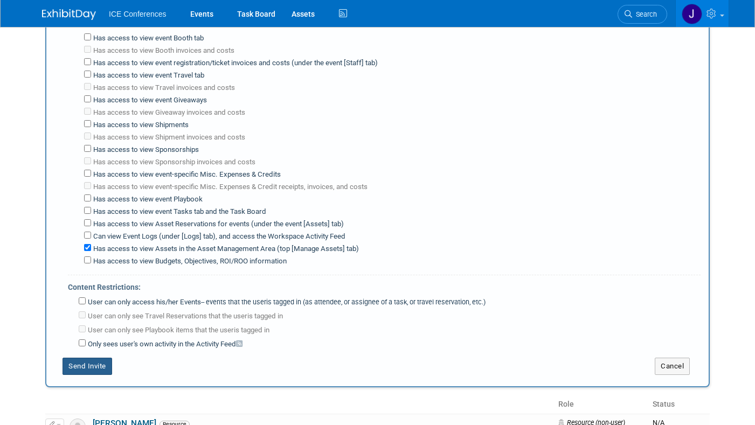
click at [85, 371] on button "Send Invite" at bounding box center [87, 366] width 50 height 17
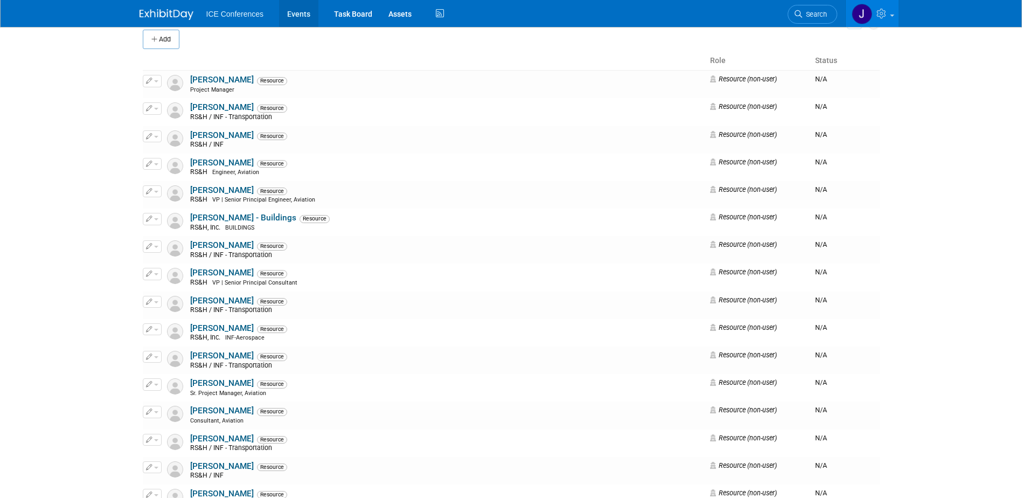
scroll to position [0, 0]
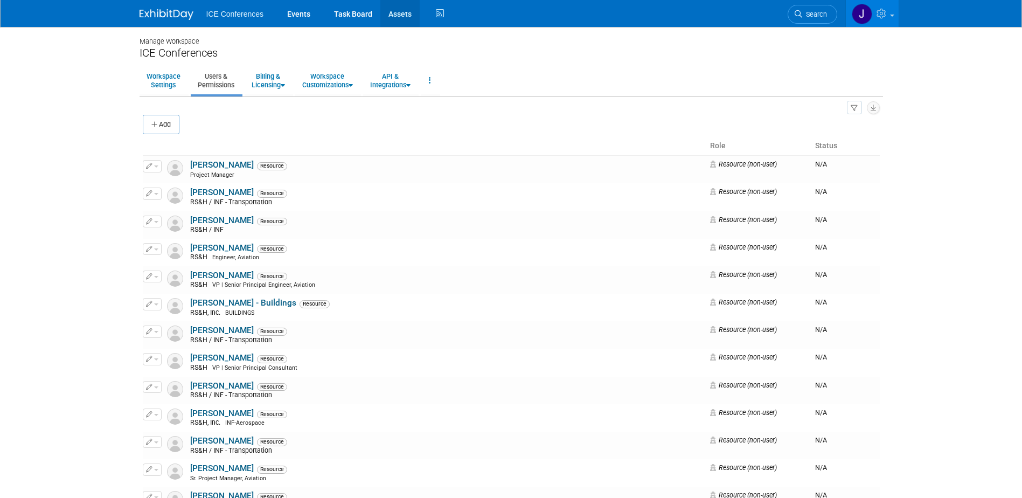
click at [397, 10] on link "Assets" at bounding box center [399, 13] width 39 height 27
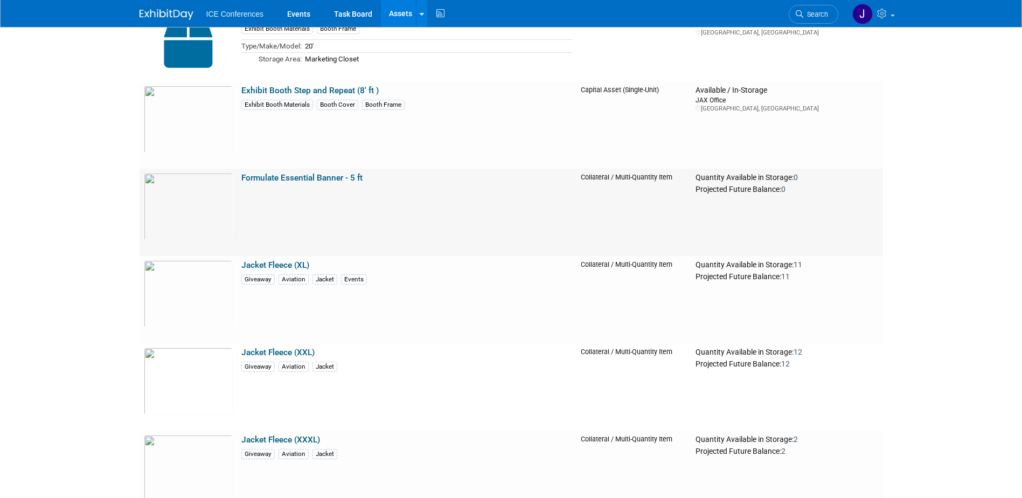
scroll to position [1940, 0]
